Goal: Task Accomplishment & Management: Use online tool/utility

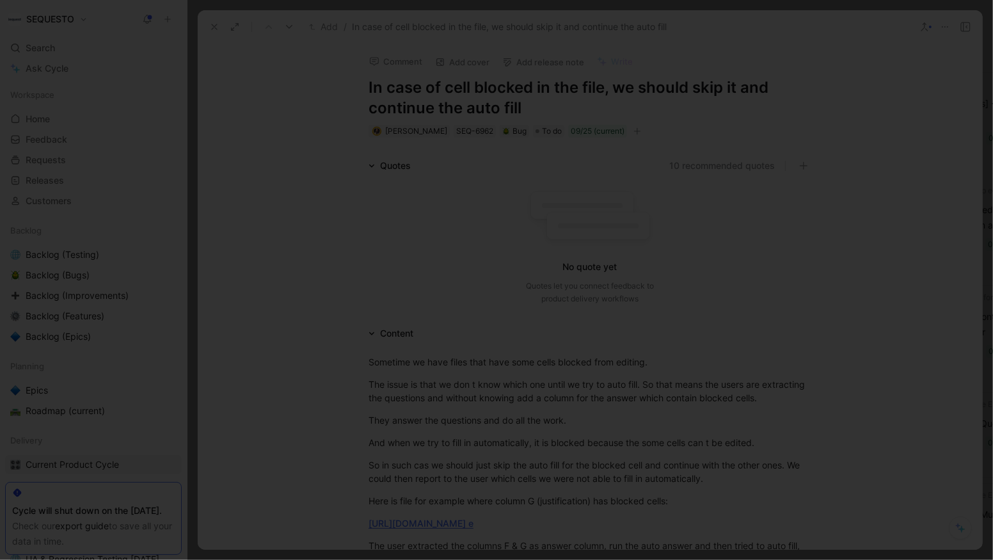
scroll to position [309, 0]
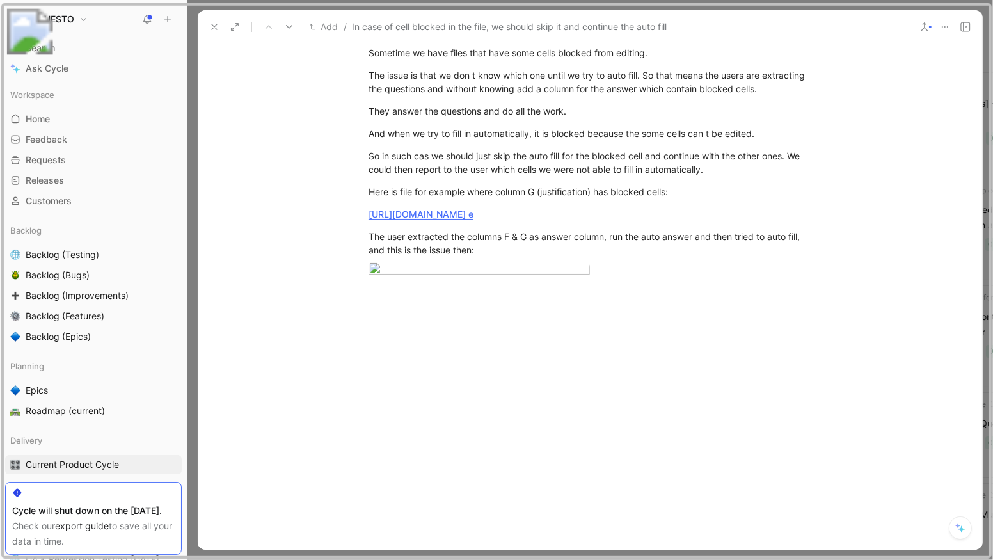
click at [766, 559] on div at bounding box center [496, 560] width 993 height 0
click at [766, 54] on div at bounding box center [496, 280] width 993 height 560
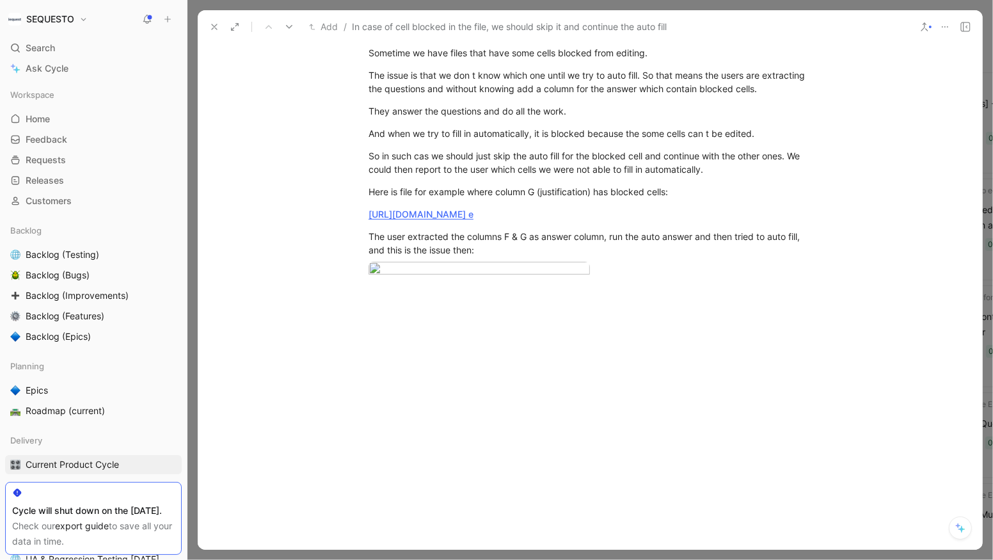
click at [209, 29] on icon at bounding box center [214, 27] width 10 height 10
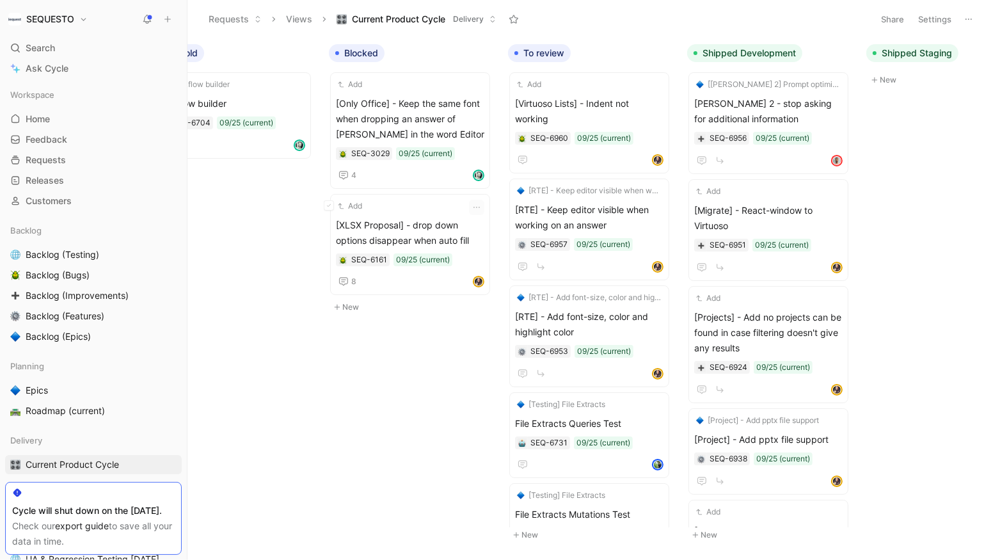
scroll to position [0, 613]
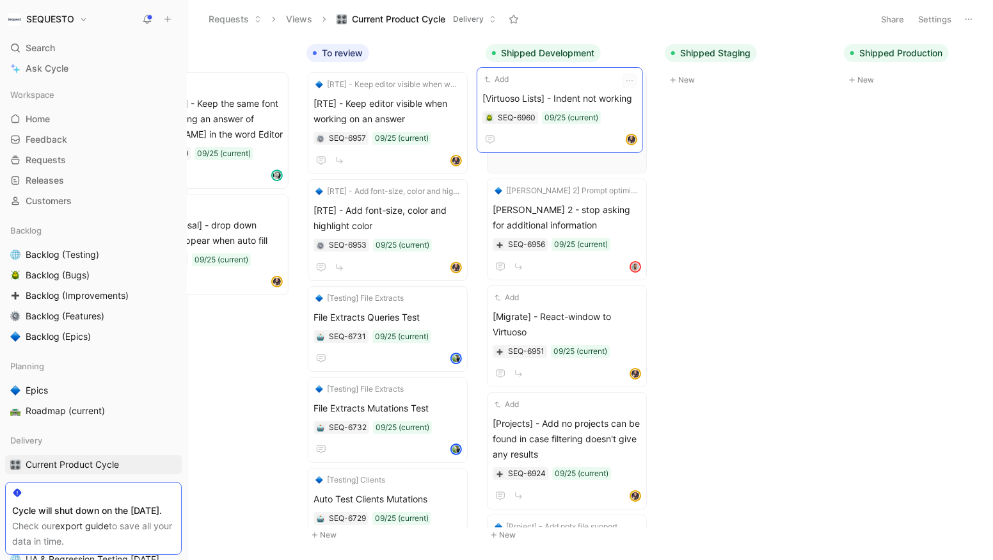
drag, startPoint x: 393, startPoint y: 102, endPoint x: 565, endPoint y: 99, distance: 171.6
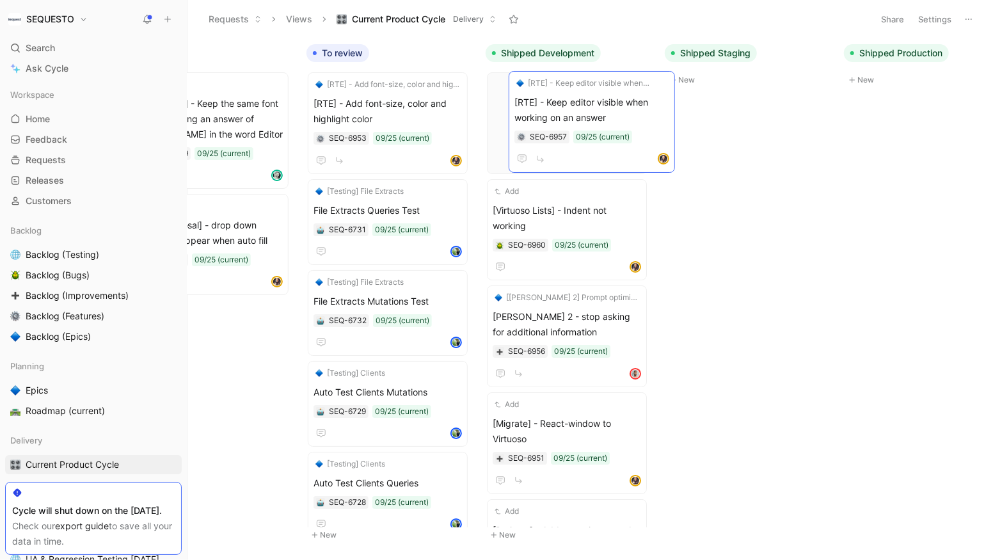
drag, startPoint x: 408, startPoint y: 102, endPoint x: 609, endPoint y: 101, distance: 201.6
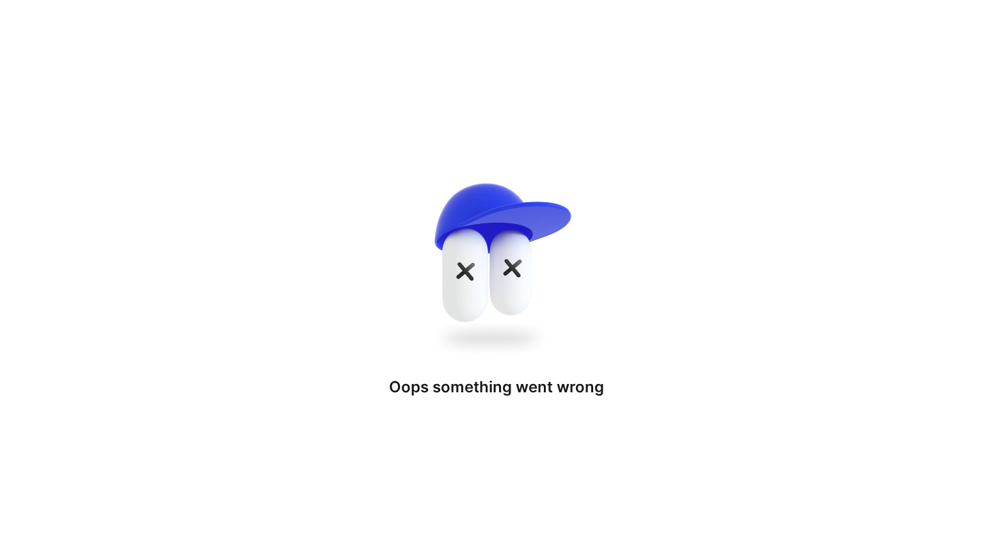
drag, startPoint x: 392, startPoint y: 118, endPoint x: 579, endPoint y: 103, distance: 186.9
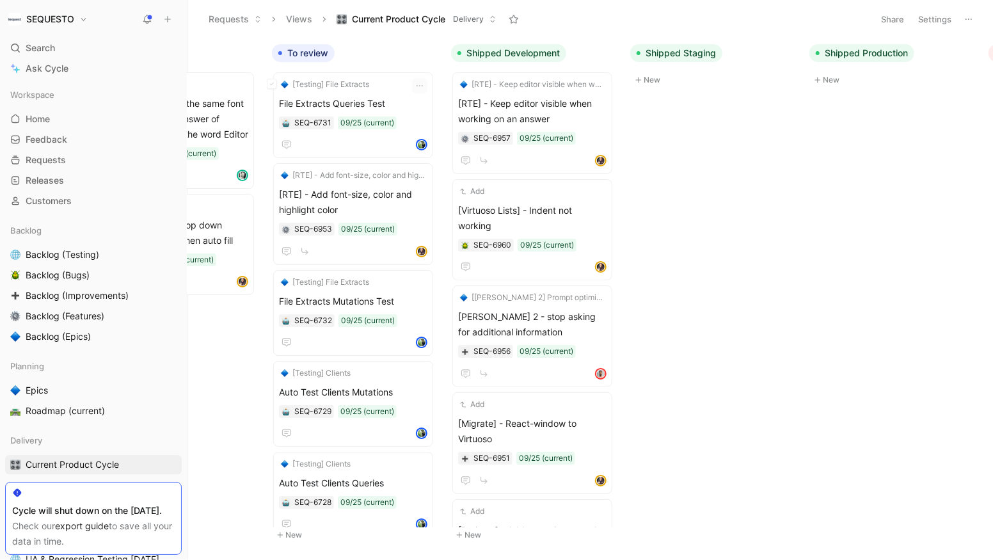
scroll to position [0, 579]
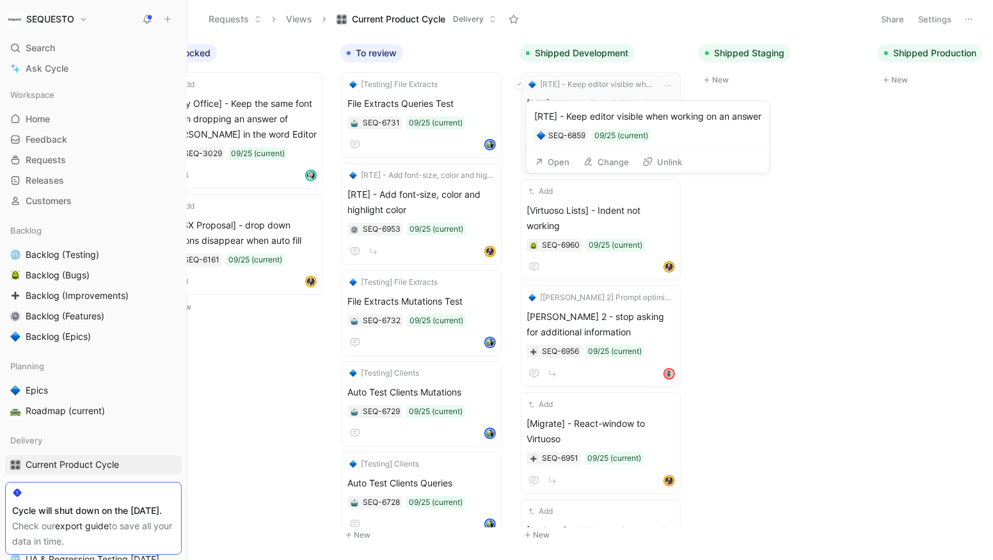
click at [520, 83] on icon at bounding box center [520, 84] width 4 height 3
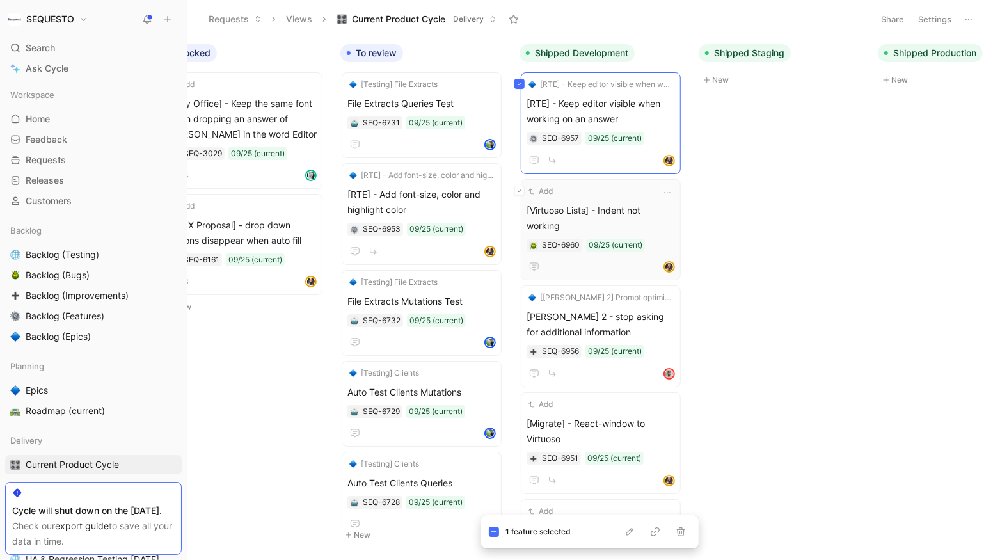
click at [520, 189] on icon at bounding box center [520, 190] width 4 height 3
click at [344, 176] on button at bounding box center [340, 175] width 10 height 10
click at [627, 533] on icon "button" at bounding box center [629, 531] width 7 height 7
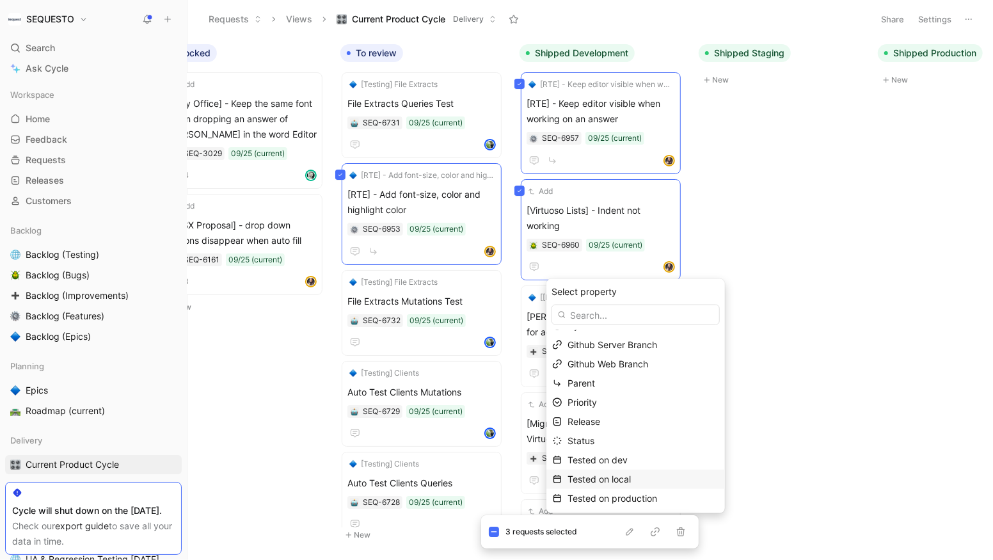
scroll to position [72, 0]
click at [609, 479] on span "Tested on local" at bounding box center [599, 478] width 63 height 11
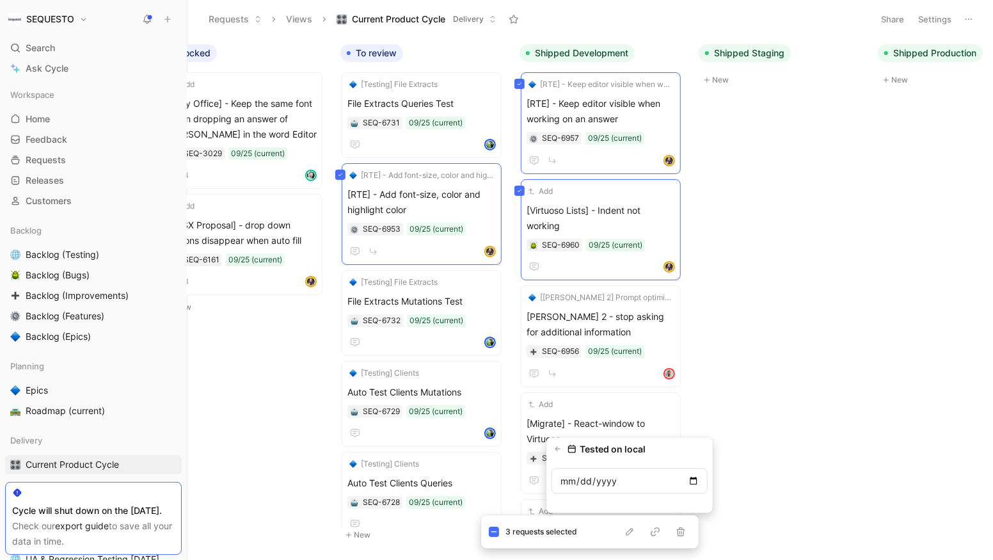
click at [697, 481] on input "date" at bounding box center [630, 482] width 156 height 26
type input "2025-09-04"
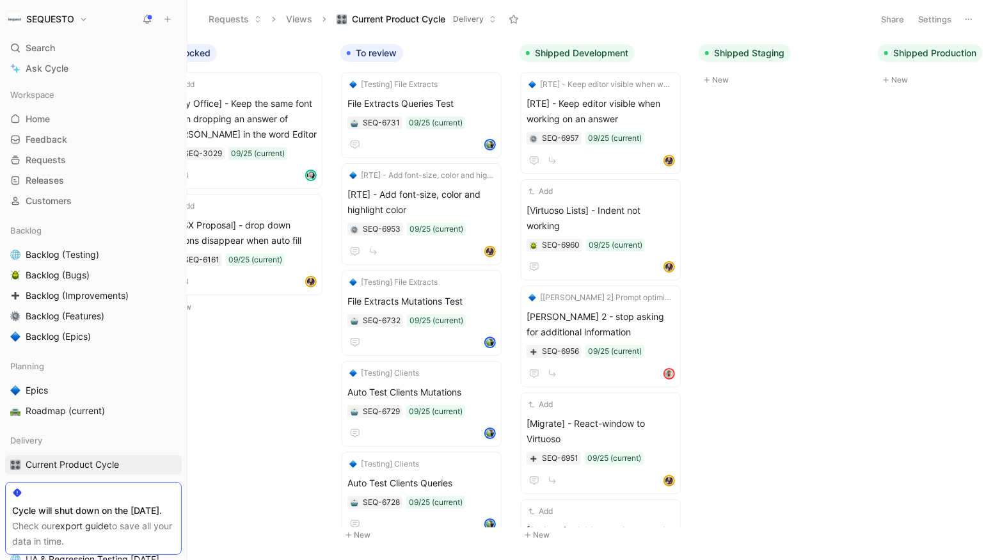
click at [290, 357] on body "SEQUESTO Search ⌘ K Ask Cycle Workspace Home G then H Feedback G then F Request…" at bounding box center [496, 280] width 993 height 560
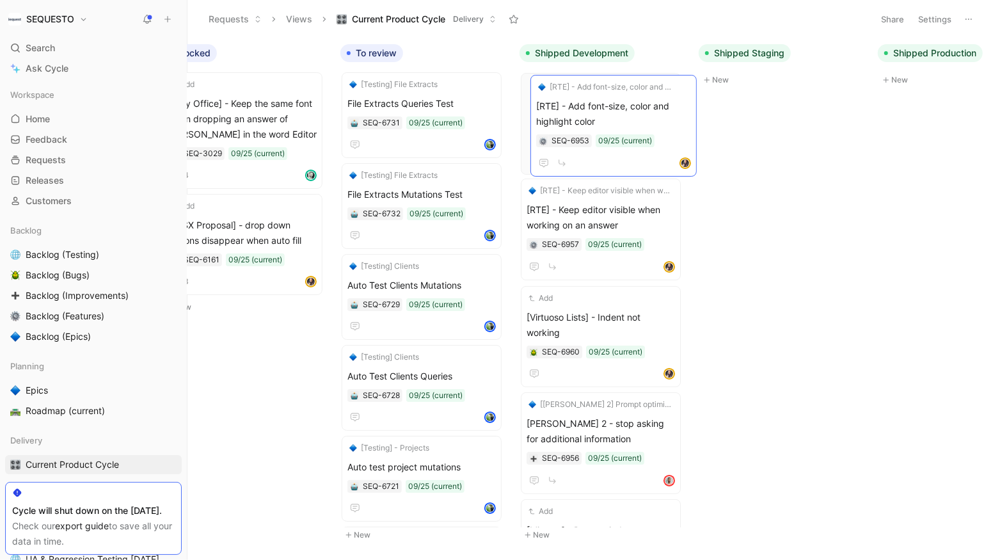
drag, startPoint x: 425, startPoint y: 200, endPoint x: 614, endPoint y: 113, distance: 208.8
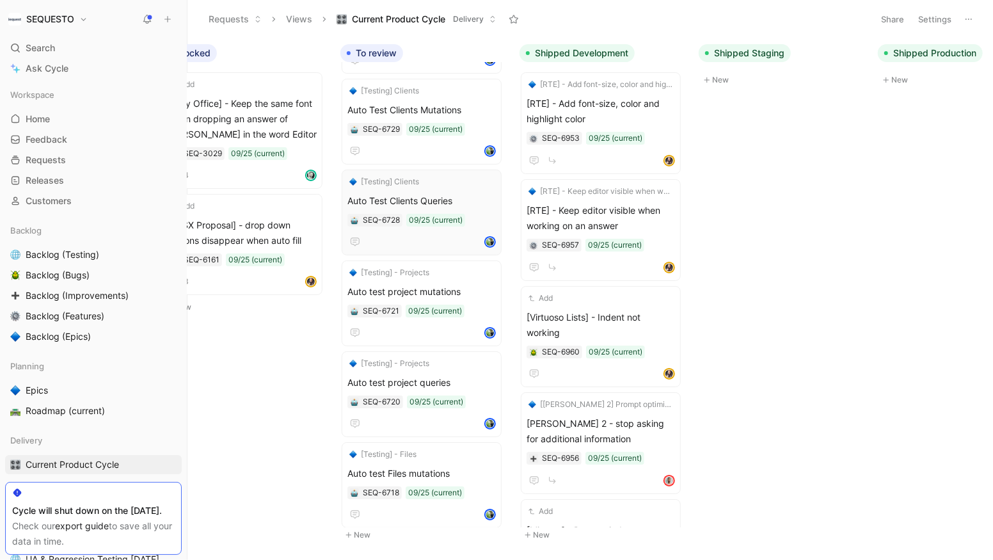
scroll to position [0, 0]
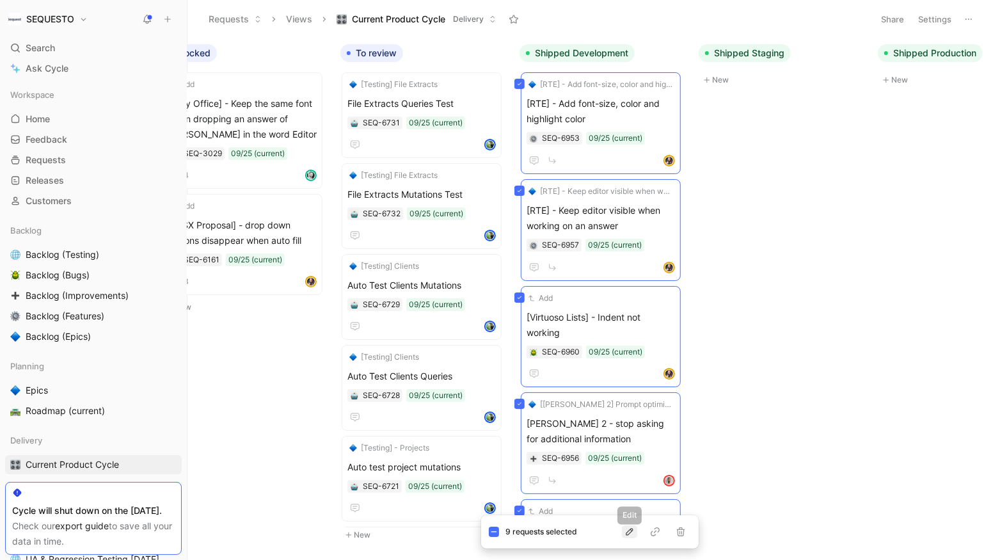
click at [626, 533] on icon "button" at bounding box center [630, 532] width 10 height 10
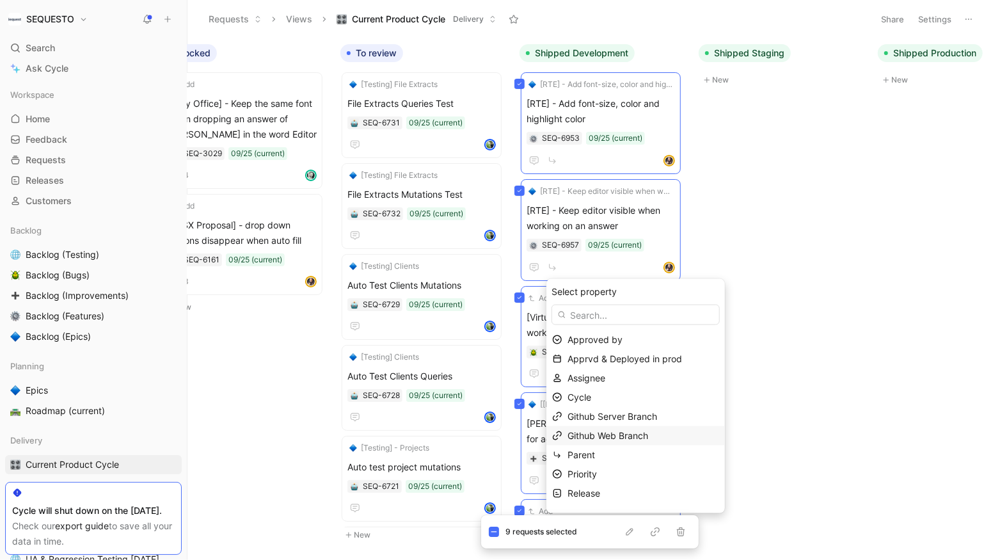
scroll to position [90, 0]
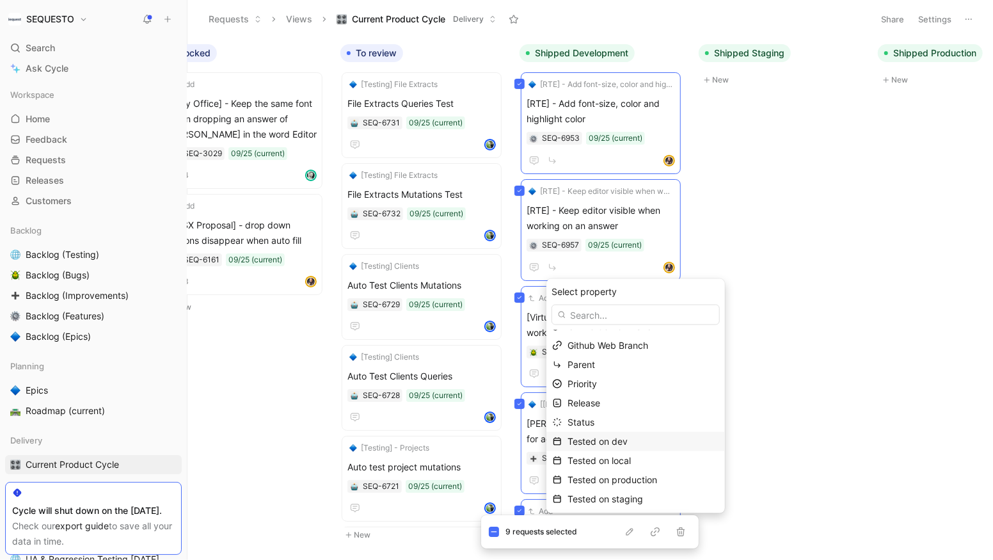
click at [607, 445] on span "Tested on dev" at bounding box center [598, 441] width 60 height 11
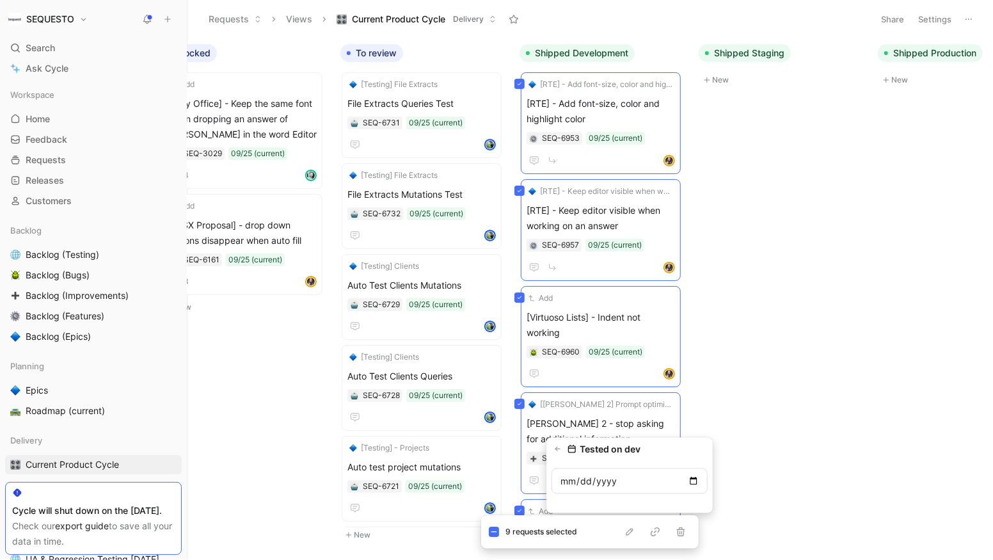
click at [696, 482] on input "date" at bounding box center [630, 482] width 156 height 26
type input "2025-09-04"
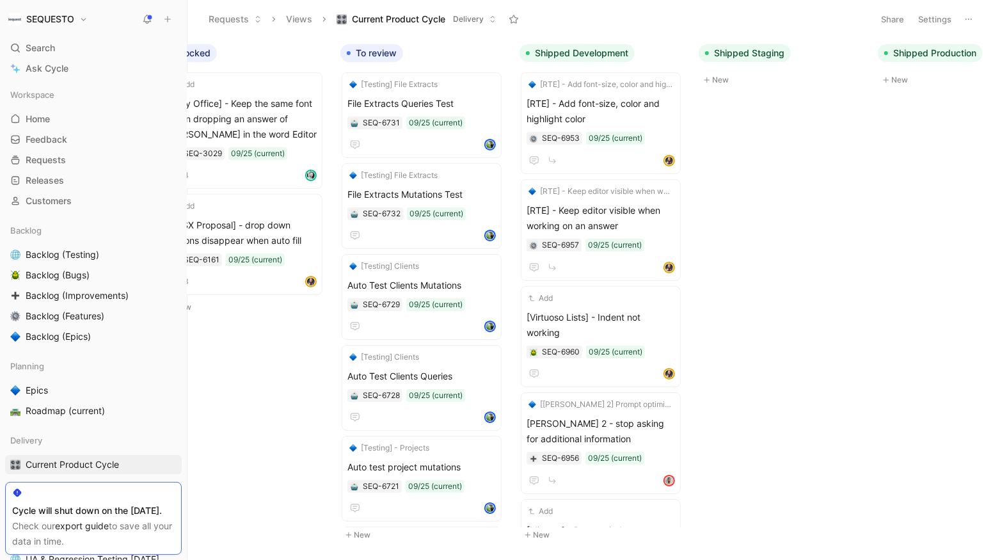
click at [730, 527] on div "To do Add In case of cell blocked in the file, we should skip it and continue t…" at bounding box center [591, 299] width 806 height 522
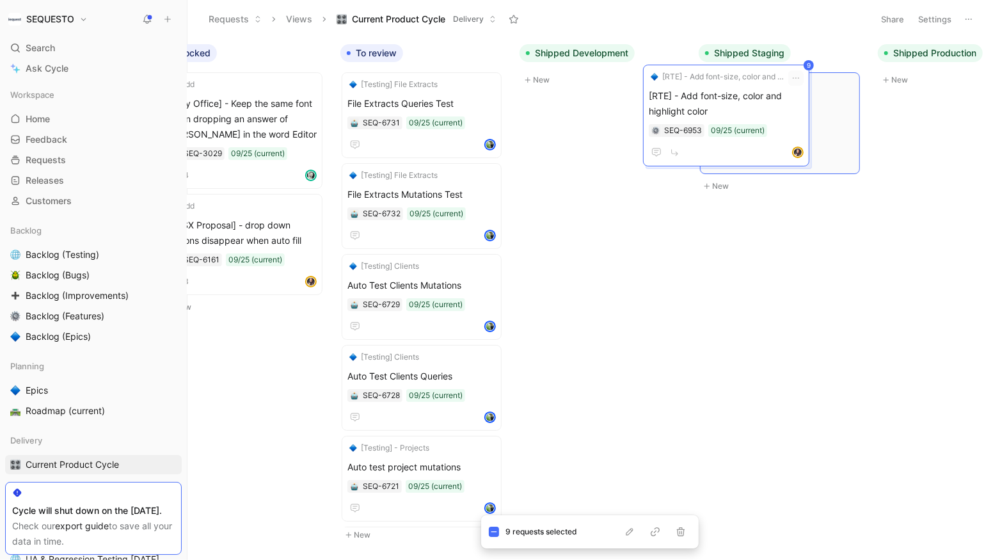
scroll to position [0, 588]
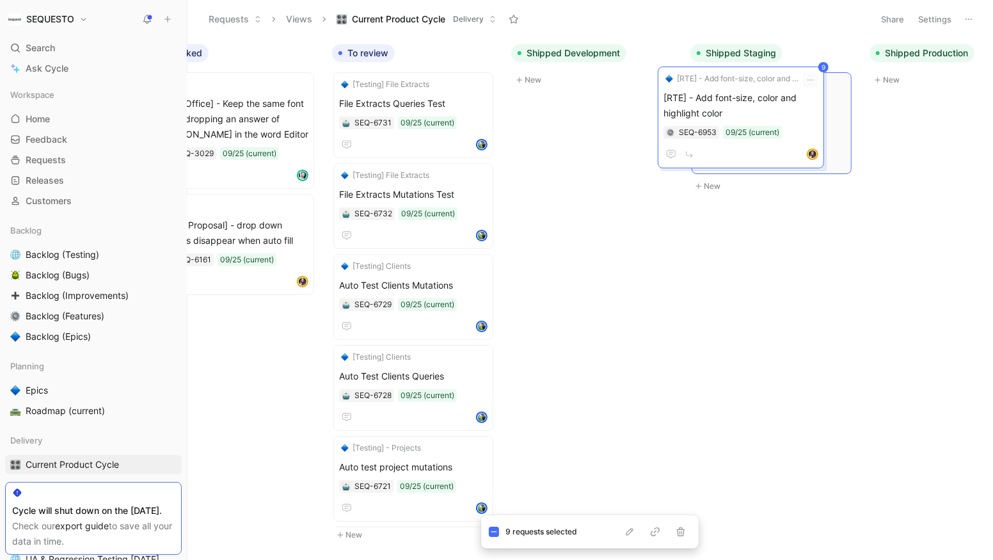
drag, startPoint x: 582, startPoint y: 84, endPoint x: 720, endPoint y: 78, distance: 137.7
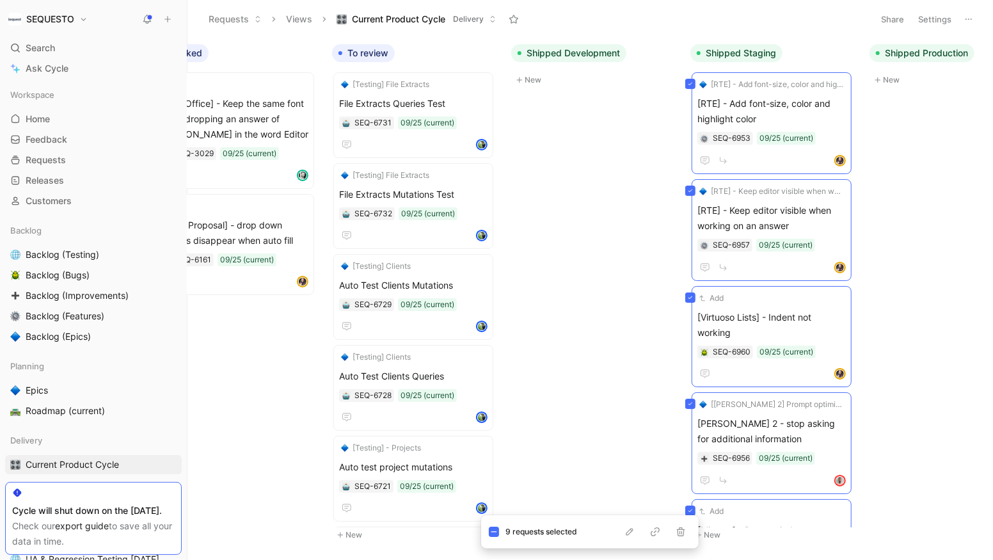
click at [627, 122] on div "To do Add In case of cell blocked in the file, we should skip it and continue t…" at bounding box center [591, 299] width 806 height 522
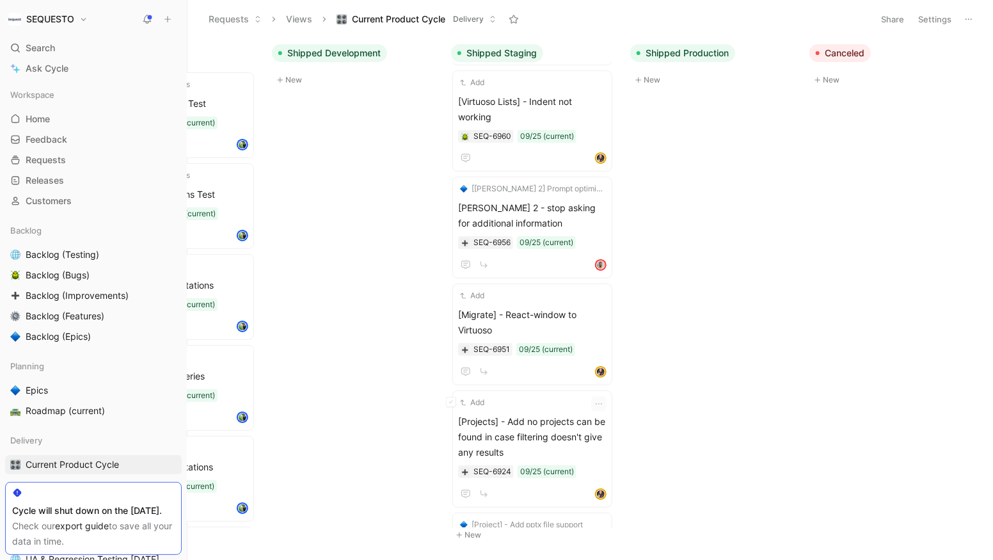
scroll to position [0, 0]
